Goal: Task Accomplishment & Management: Manage account settings

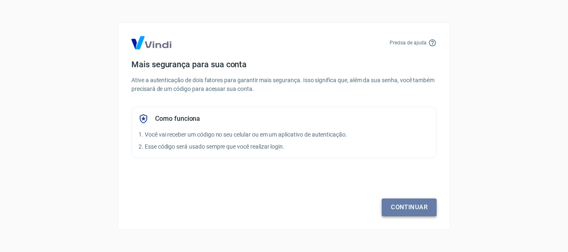
click at [405, 208] on link "Continuar" at bounding box center [409, 207] width 55 height 17
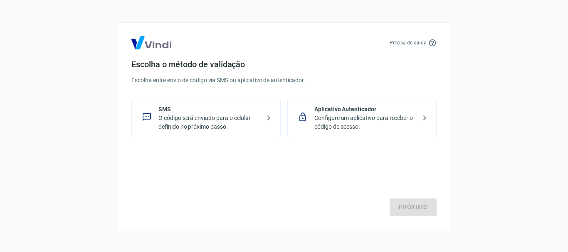
click at [249, 120] on p "O código será enviado para o celular definido no próximo passo." at bounding box center [209, 122] width 102 height 17
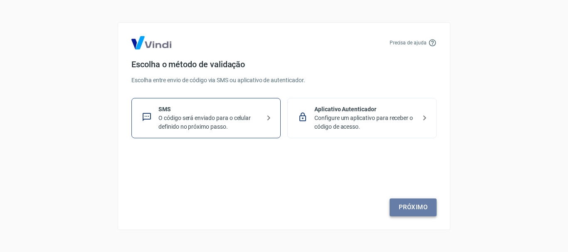
click at [412, 205] on link "Próximo" at bounding box center [413, 207] width 47 height 17
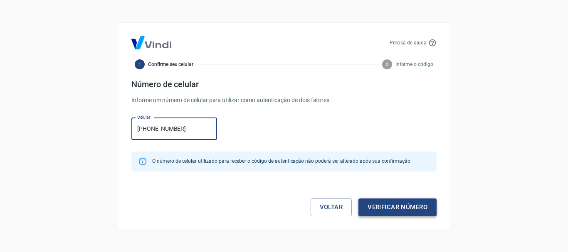
type input "[PHONE_NUMBER]"
click at [393, 212] on button "Verificar número" at bounding box center [397, 207] width 78 height 17
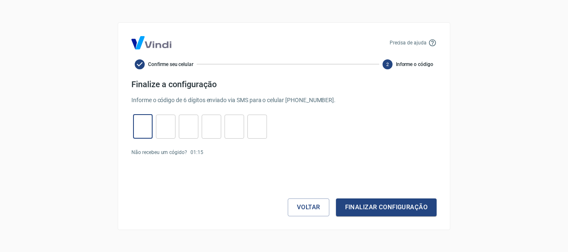
click at [138, 124] on input "tel" at bounding box center [143, 127] width 20 height 18
type input "4"
type input "3"
type input "1"
type input "0"
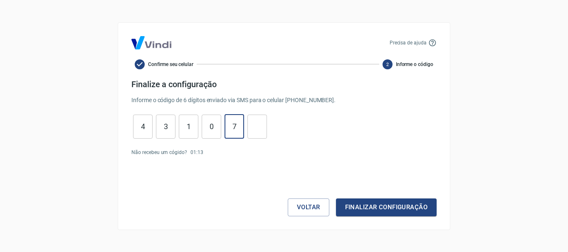
type input "7"
type input "1"
click at [336, 199] on button "Finalizar configuração" at bounding box center [386, 207] width 101 height 17
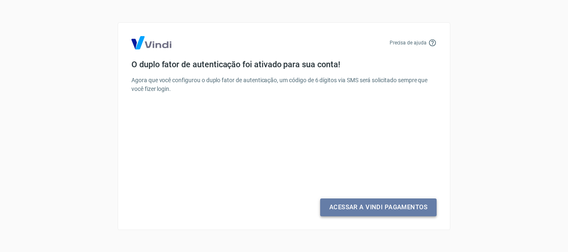
click at [407, 201] on link "Acessar a Vindi Pagamentos" at bounding box center [378, 207] width 116 height 17
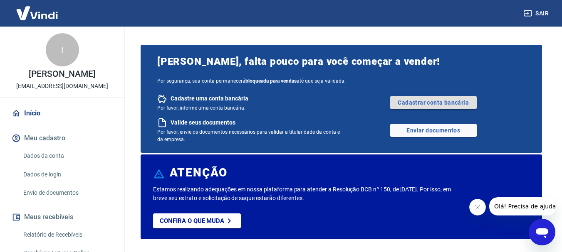
click at [425, 103] on link "Cadastrar conta bancária" at bounding box center [433, 102] width 86 height 13
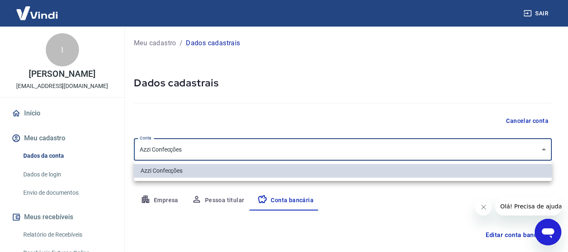
click at [263, 139] on body "Sair I Isabela Enes Azzi isabela.azzi@hotmail.com Início Meu cadastro Dados da …" at bounding box center [284, 126] width 568 height 252
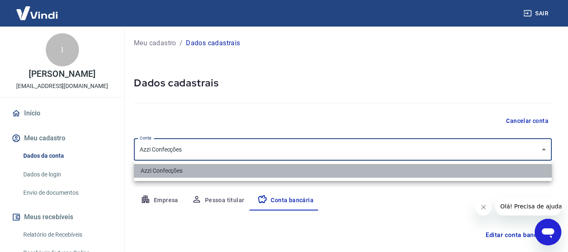
click at [207, 169] on li "Azzi Confecções" at bounding box center [343, 171] width 418 height 14
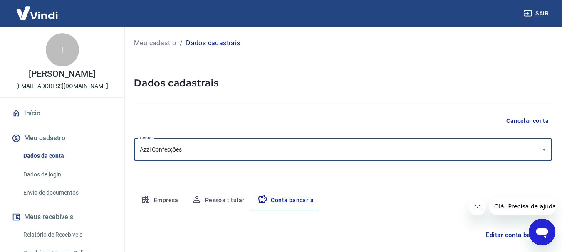
scroll to position [126, 0]
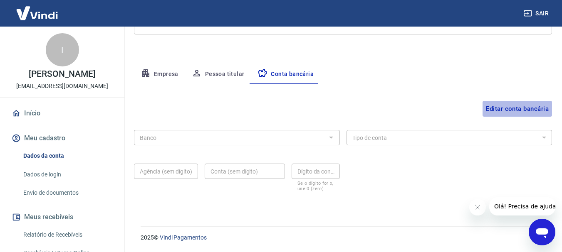
click at [499, 108] on button "Editar conta bancária" at bounding box center [516, 109] width 69 height 16
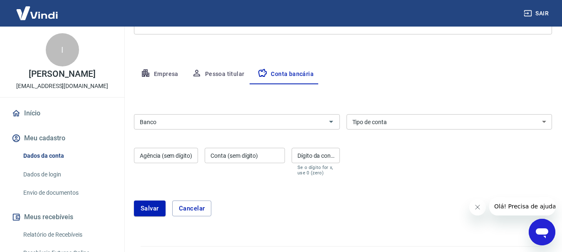
click at [275, 116] on div "Banco" at bounding box center [237, 121] width 206 height 15
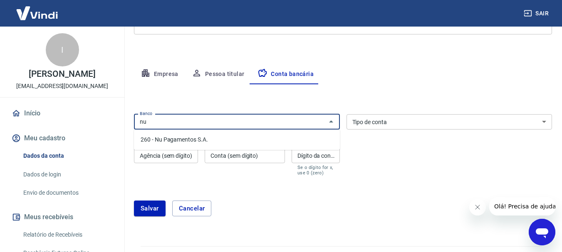
click at [212, 137] on li "260 - Nu Pagamentos S.A." at bounding box center [237, 140] width 206 height 14
type input "260 - Nu Pagamentos S.A."
click at [380, 126] on select "Conta Corrente Conta Poupança" at bounding box center [449, 121] width 206 height 15
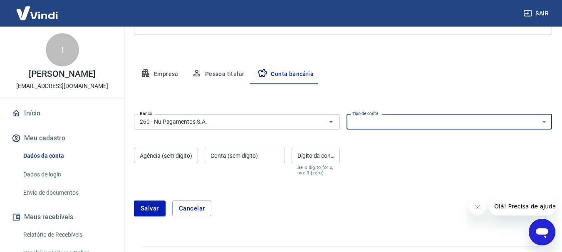
select select "1"
click at [346, 114] on select "Conta Corrente Conta Poupança" at bounding box center [449, 121] width 206 height 15
click at [153, 154] on div "Agência (sem dígito) Agência (sem dígito)" at bounding box center [166, 162] width 64 height 28
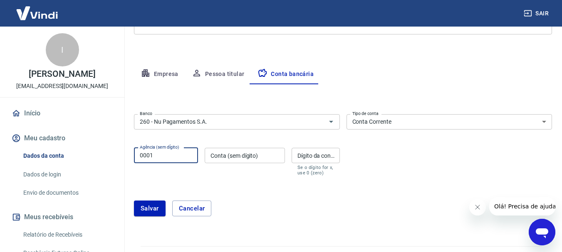
type input "0001"
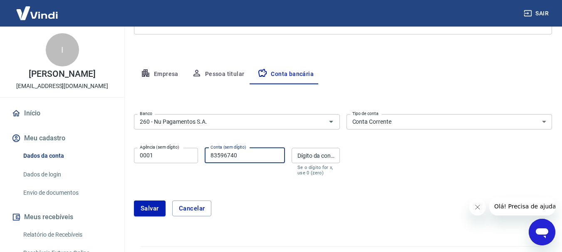
type input "83596740"
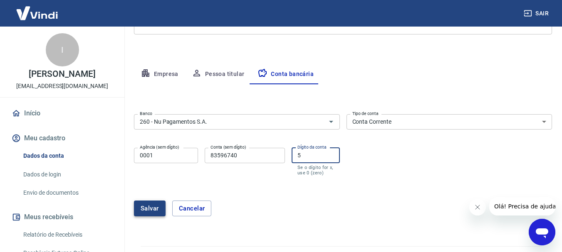
type input "5"
click at [145, 208] on button "Salvar" at bounding box center [150, 209] width 32 height 16
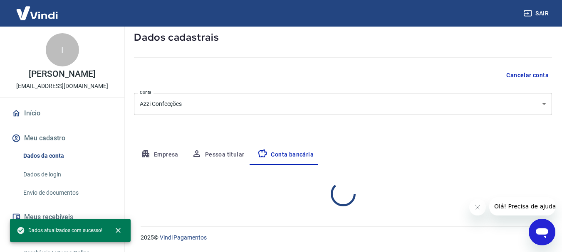
select select "1"
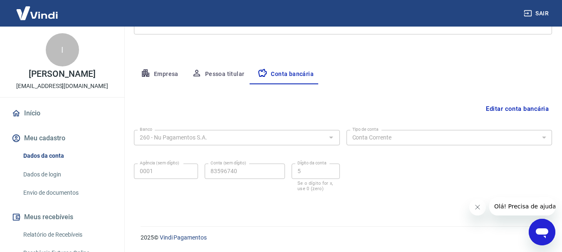
click at [208, 75] on button "Pessoa titular" at bounding box center [218, 74] width 66 height 20
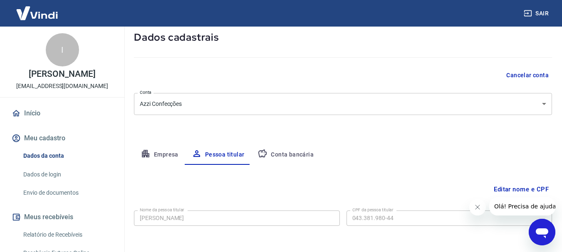
scroll to position [80, 0]
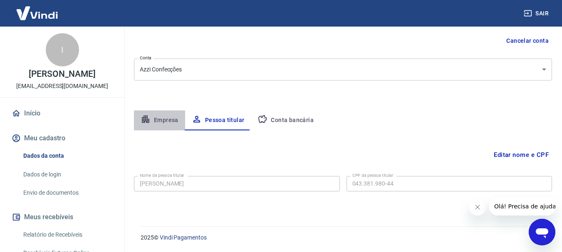
click at [170, 116] on button "Empresa" at bounding box center [159, 121] width 51 height 20
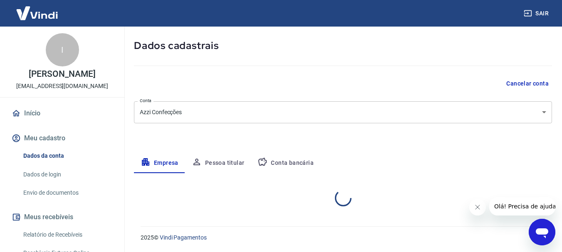
select select "RS"
select select "business"
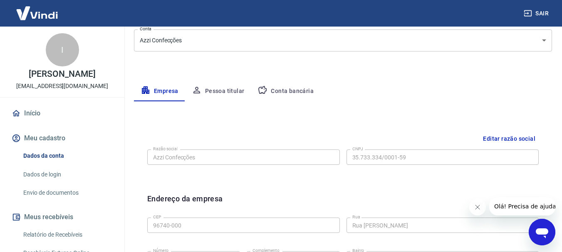
scroll to position [0, 0]
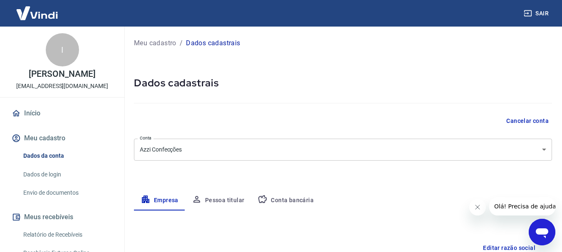
click at [52, 175] on link "Dados de login" at bounding box center [67, 174] width 94 height 17
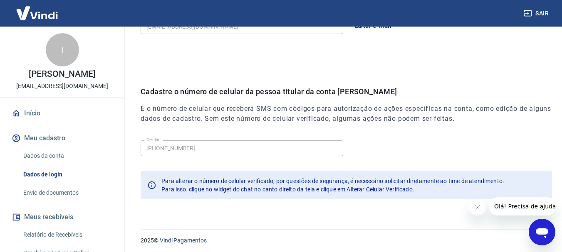
scroll to position [280, 0]
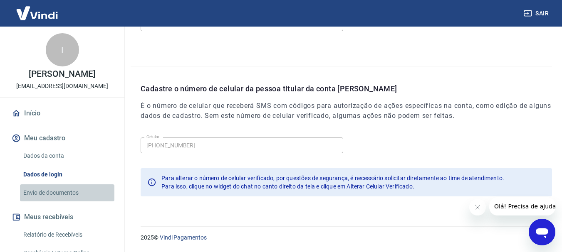
click at [67, 188] on link "Envio de documentos" at bounding box center [67, 193] width 94 height 17
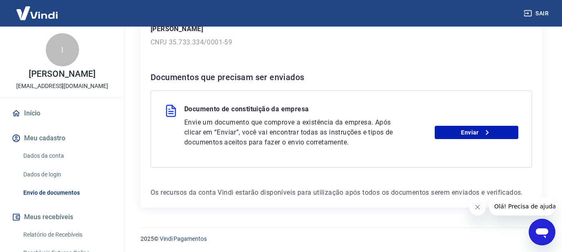
scroll to position [143, 0]
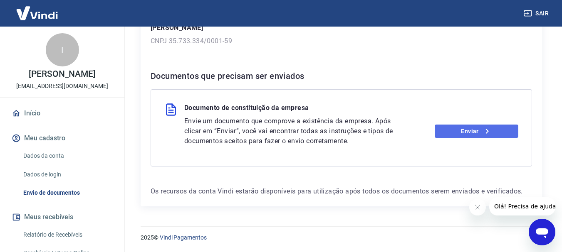
click at [487, 129] on icon at bounding box center [487, 131] width 10 height 10
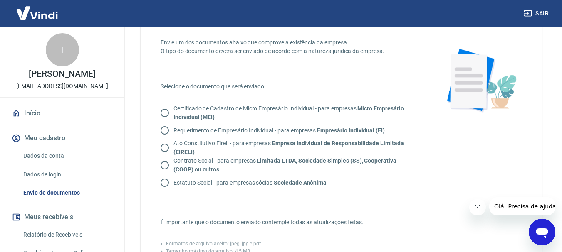
scroll to position [38, 0]
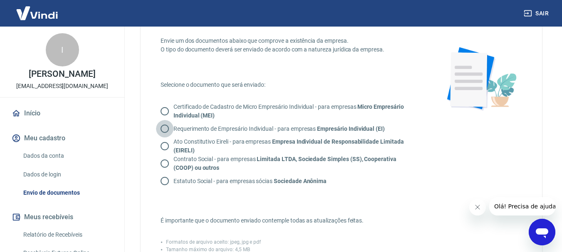
click at [168, 121] on input "Requerimento de Empresário Individual - para empresas Empresário Individual (EI)" at bounding box center [164, 128] width 17 height 17
radio input "true"
click at [170, 115] on input "Certificado de Cadastro de Micro Empresário Individual - para empresas Micro Em…" at bounding box center [164, 111] width 17 height 17
radio input "true"
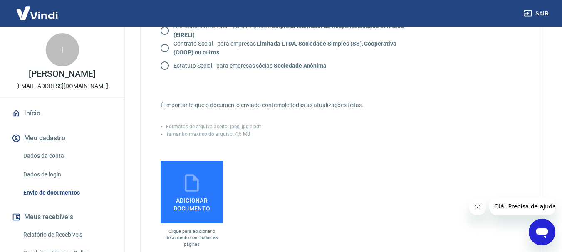
scroll to position [154, 0]
click at [200, 194] on span "Adicionar documento" at bounding box center [192, 202] width 56 height 19
click at [0, 0] on input "Adicionar documento" at bounding box center [0, 0] width 0 height 0
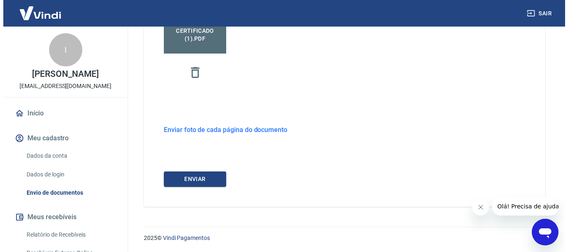
scroll to position [324, 0]
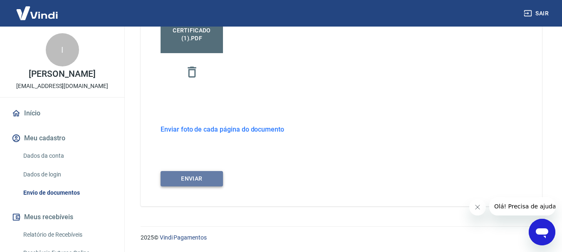
click at [193, 183] on button "ENVIAR" at bounding box center [191, 178] width 62 height 15
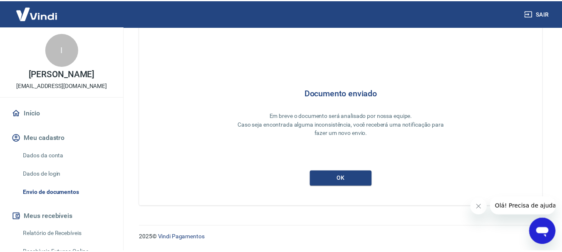
scroll to position [36, 0]
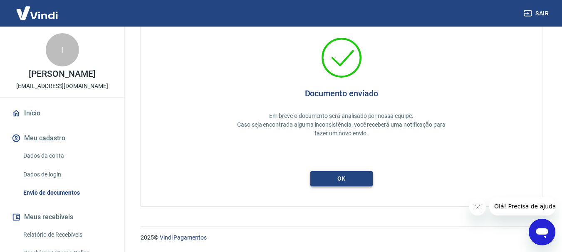
click at [348, 185] on button "ok" at bounding box center [341, 178] width 62 height 15
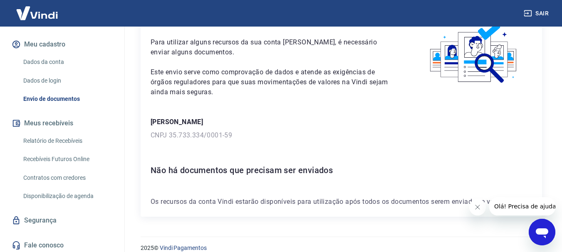
scroll to position [96, 0]
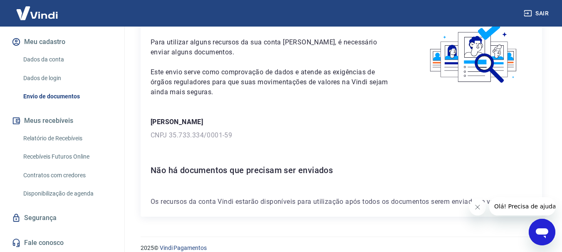
click at [54, 136] on link "Relatório de Recebíveis" at bounding box center [67, 138] width 94 height 17
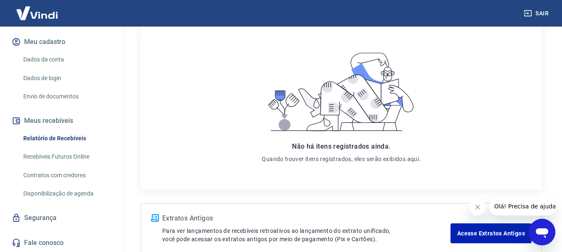
scroll to position [160, 0]
